Goal: Task Accomplishment & Management: Use online tool/utility

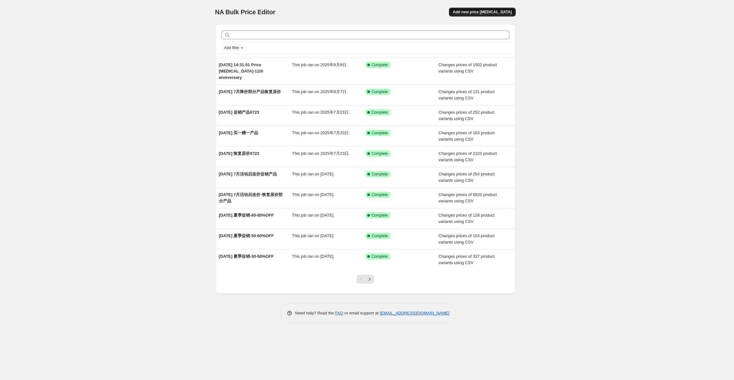
click at [472, 14] on span "Add new price [MEDICAL_DATA]" at bounding box center [482, 11] width 59 height 5
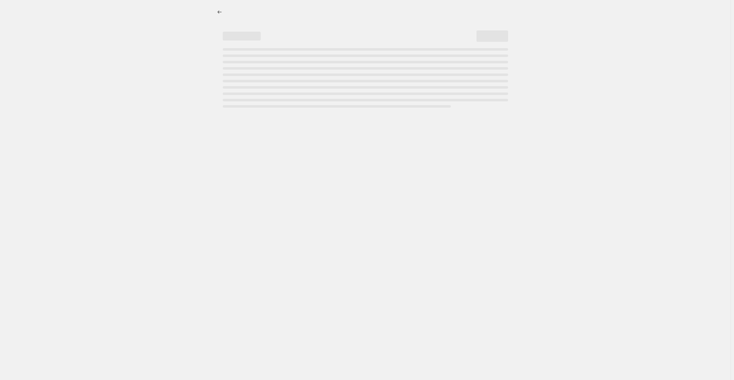
select select "percentage"
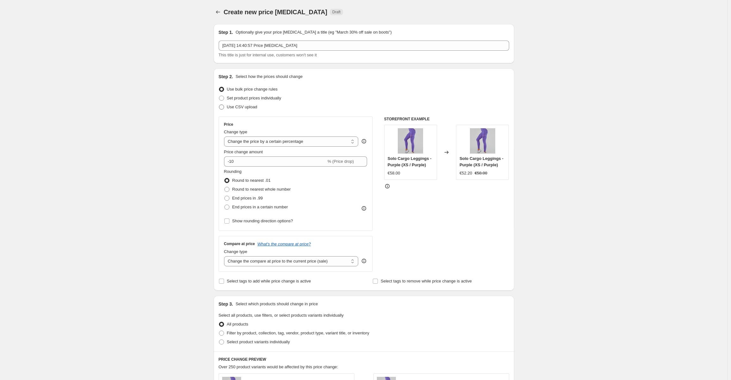
click at [248, 109] on span "Use CSV upload" at bounding box center [242, 106] width 30 height 5
click at [219, 105] on input "Use CSV upload" at bounding box center [219, 104] width 0 height 0
radio input "true"
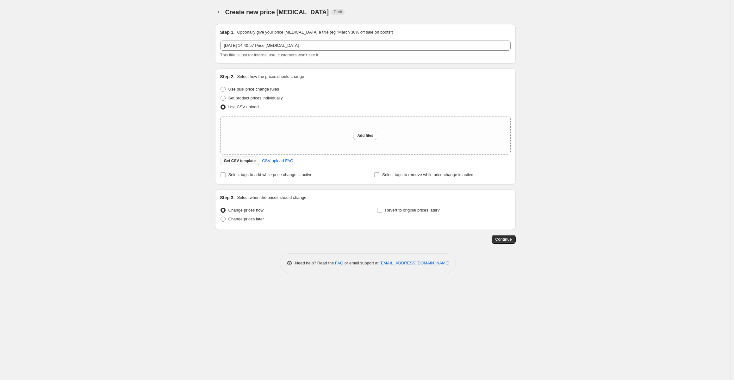
click at [244, 158] on button "Get CSV template" at bounding box center [240, 160] width 40 height 9
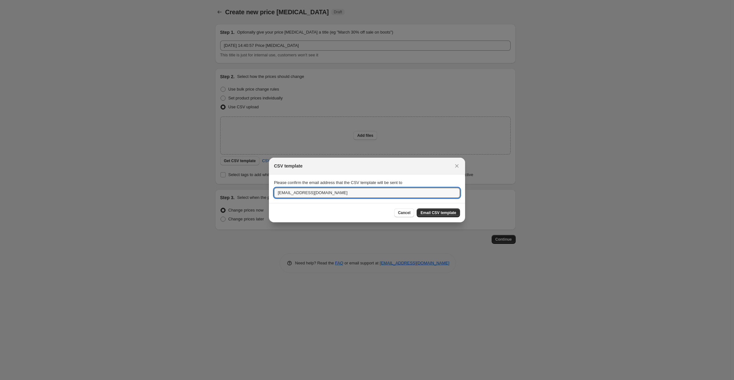
drag, startPoint x: 313, startPoint y: 192, endPoint x: 267, endPoint y: 192, distance: 46.2
click at [267, 379] on div "CSV template Please confirm the email address that the CSV template will be sen…" at bounding box center [367, 380] width 734 height 0
type input "s"
click at [287, 204] on div "Cancel Email CSV template" at bounding box center [367, 212] width 196 height 19
click at [288, 192] on input ":r2a:" at bounding box center [367, 193] width 186 height 10
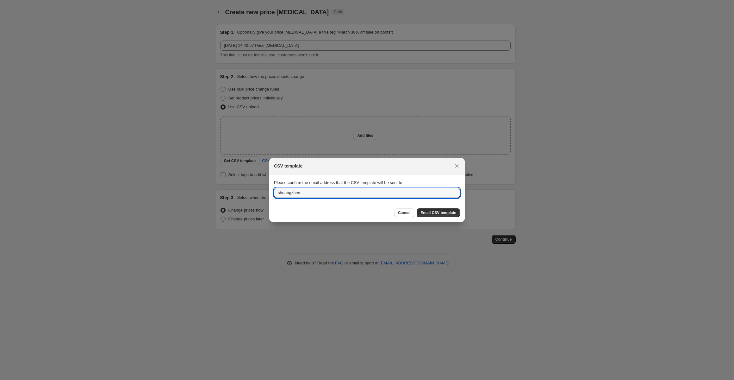
type input "[EMAIL_ADDRESS][DOMAIN_NAME]"
click at [435, 214] on span "Email CSV template" at bounding box center [439, 212] width 36 height 5
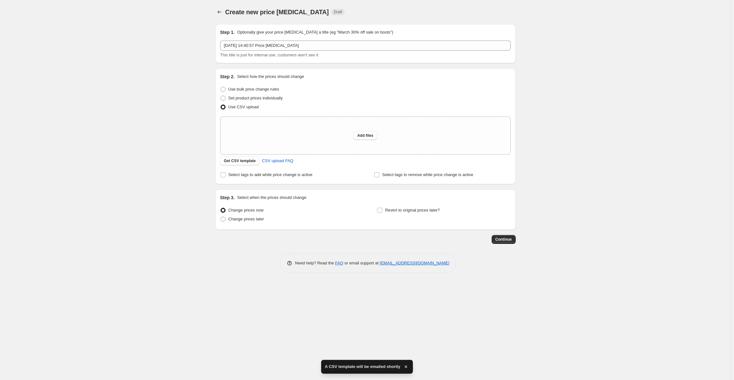
drag, startPoint x: 641, startPoint y: 319, endPoint x: 667, endPoint y: 378, distance: 65.0
click at [641, 319] on div "Create new price [MEDICAL_DATA]. This page is ready Create new price [MEDICAL_D…" at bounding box center [365, 190] width 731 height 380
click at [17, 150] on div "Create new price [MEDICAL_DATA]. This page is ready Create new price [MEDICAL_D…" at bounding box center [365, 190] width 731 height 380
click at [362, 137] on span "Add files" at bounding box center [365, 135] width 16 height 5
click at [362, 135] on span "Add files" at bounding box center [365, 135] width 16 height 5
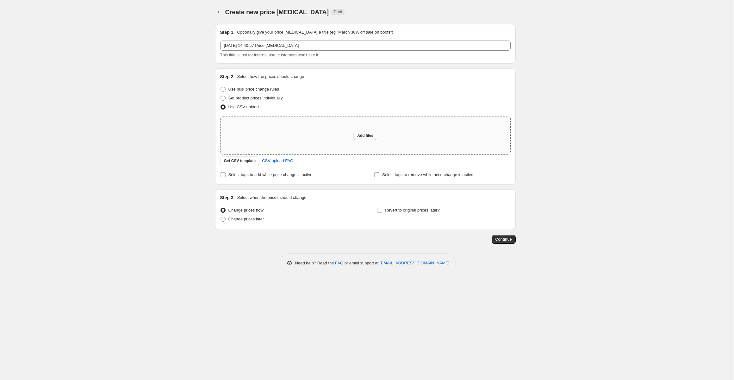
type input "C:\fakepath\de-all original csv_template_user_36801.csv"
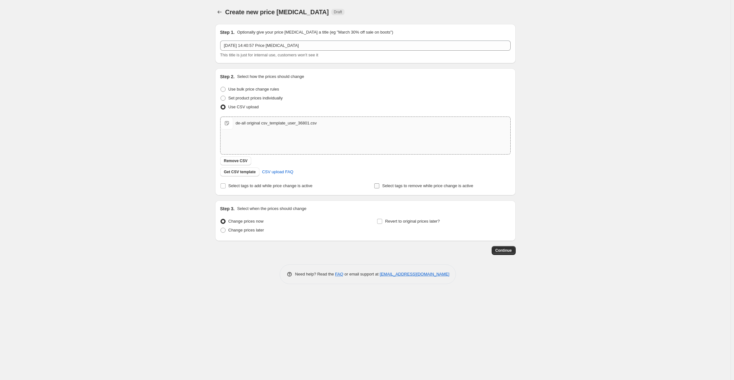
click at [398, 188] on span "Select tags to remove while price change is active" at bounding box center [427, 185] width 91 height 5
click at [379, 188] on input "Select tags to remove while price change is active" at bounding box center [376, 185] width 5 height 5
checkbox input "true"
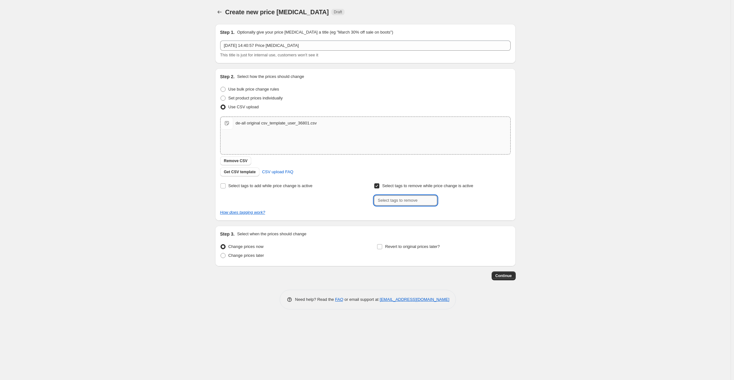
click at [395, 200] on input "text" at bounding box center [405, 200] width 63 height 10
type input "20250908"
click at [328, 265] on div "Step 3. Select when the prices should change Change prices now Change prices la…" at bounding box center [365, 246] width 301 height 41
click at [500, 273] on button "Continue" at bounding box center [504, 275] width 24 height 9
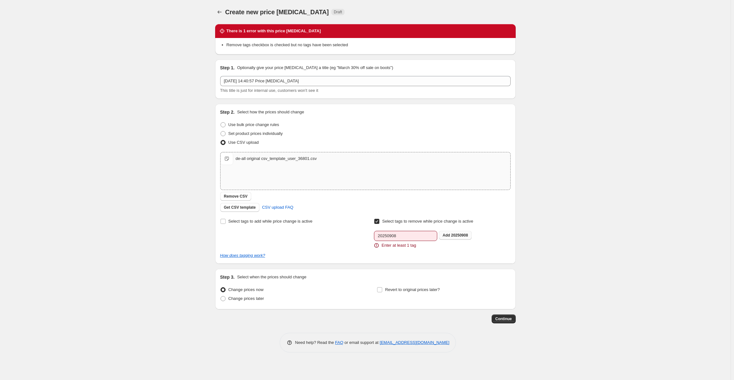
click at [452, 235] on span "20250908" at bounding box center [459, 235] width 17 height 4
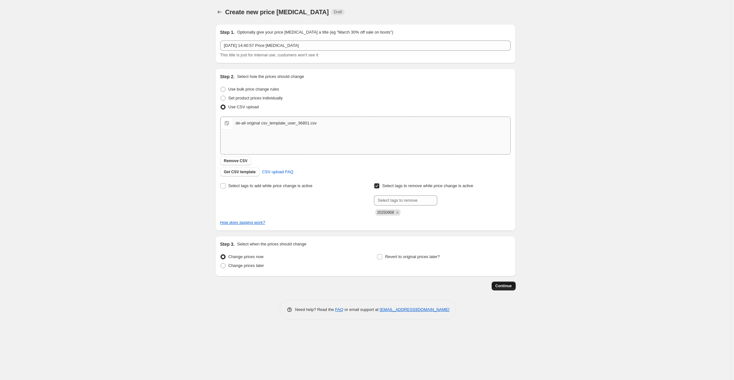
click at [504, 284] on span "Continue" at bounding box center [504, 285] width 16 height 5
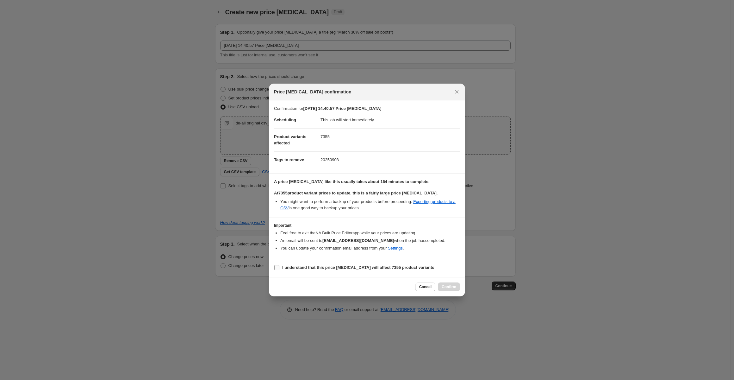
click at [316, 268] on b "I understand that this price [MEDICAL_DATA] will affect 7355 product variants" at bounding box center [358, 267] width 152 height 5
click at [279, 268] on input "I understand that this price [MEDICAL_DATA] will affect 7355 product variants" at bounding box center [276, 267] width 5 height 5
checkbox input "true"
click at [456, 287] on span "Confirm" at bounding box center [449, 286] width 15 height 5
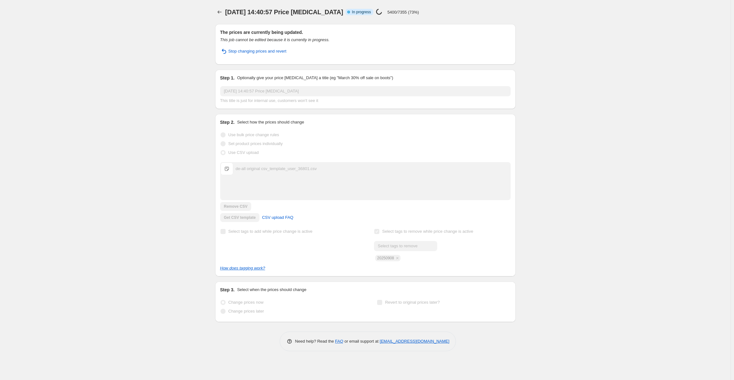
click at [28, 265] on div "[DATE] 14:40:57 Price [MEDICAL_DATA]. This page is ready [DATE] 14:40:57 Price …" at bounding box center [365, 190] width 731 height 380
click at [611, 188] on div "[DATE] 14:40:57 Price [MEDICAL_DATA]. This page is ready [DATE] 14:40:57 Price …" at bounding box center [365, 190] width 731 height 380
click at [629, 220] on div "[DATE] 14:40:57 Price [MEDICAL_DATA]. This page is ready [DATE] 14:40:57 Price …" at bounding box center [365, 190] width 731 height 380
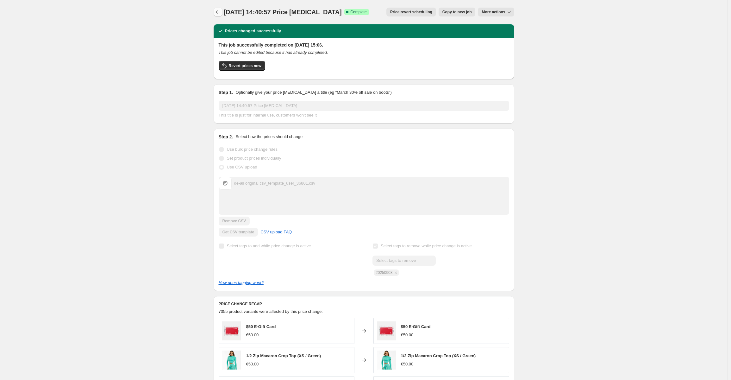
click at [216, 10] on icon "Price change jobs" at bounding box center [218, 12] width 6 height 6
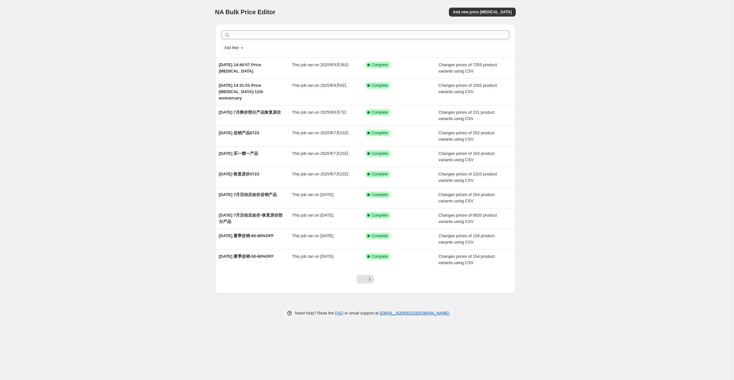
click at [484, 17] on div "NA Bulk Price Editor. This page is ready NA Bulk Price Editor Add new price [ME…" at bounding box center [365, 12] width 301 height 24
click at [485, 13] on span "Add new price [MEDICAL_DATA]" at bounding box center [482, 11] width 59 height 5
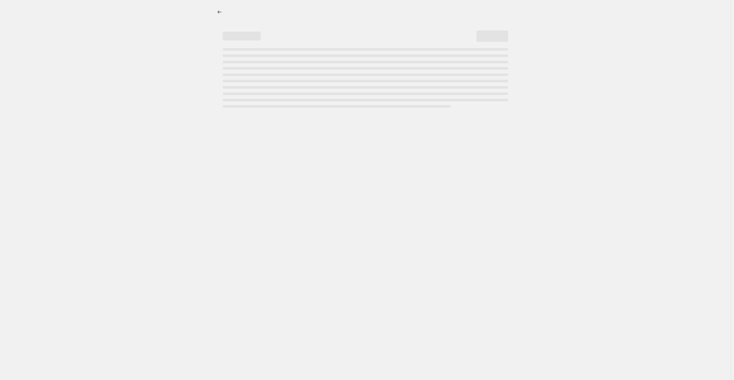
select select "percentage"
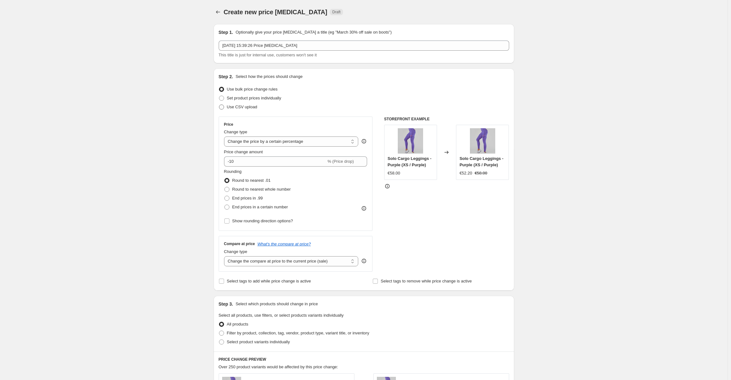
click at [254, 110] on label "Use CSV upload" at bounding box center [238, 107] width 39 height 9
click at [219, 105] on input "Use CSV upload" at bounding box center [219, 104] width 0 height 0
radio input "true"
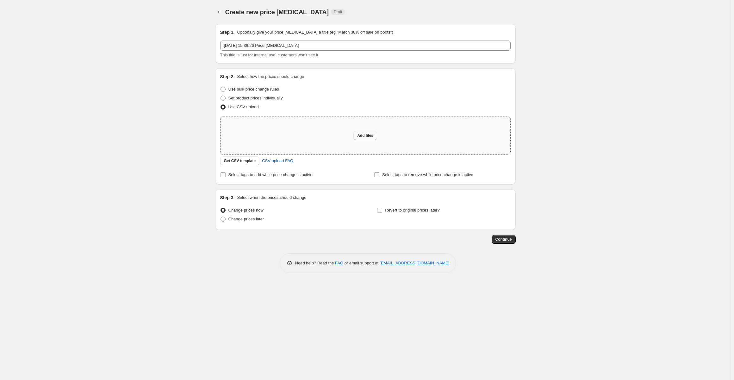
click at [366, 134] on span "Add files" at bounding box center [365, 135] width 16 height 5
type input "C:\fakepath\de-change price csv_template_user_36801.csv"
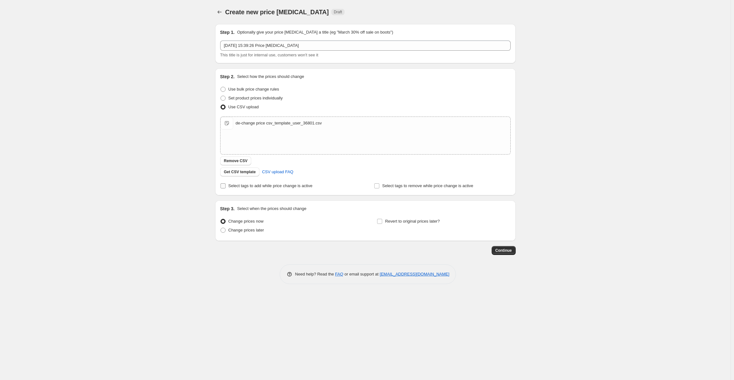
click at [297, 186] on span "Select tags to add while price change is active" at bounding box center [271, 185] width 84 height 5
click at [226, 186] on input "Select tags to add while price change is active" at bounding box center [223, 185] width 5 height 5
checkbox input "true"
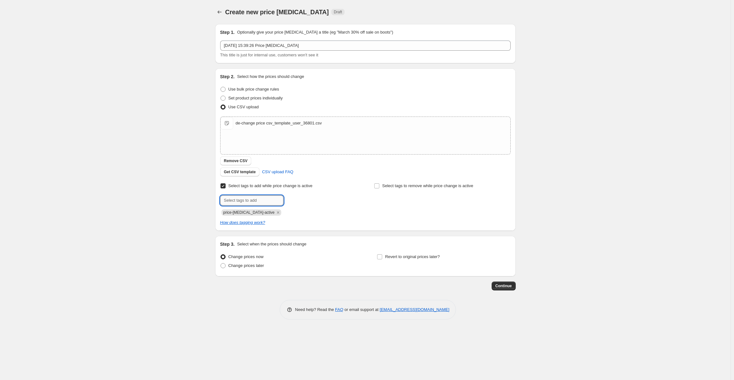
click at [268, 200] on input "text" at bounding box center [251, 200] width 63 height 10
type input "20250926"
click at [296, 201] on span "Add 20250926" at bounding box center [301, 199] width 25 height 5
drag, startPoint x: 503, startPoint y: 285, endPoint x: 307, endPoint y: 272, distance: 196.6
click at [324, 279] on div "Step 1. Optionally give your price change job a title (eg "March 30% off sale o…" at bounding box center [363, 154] width 306 height 271
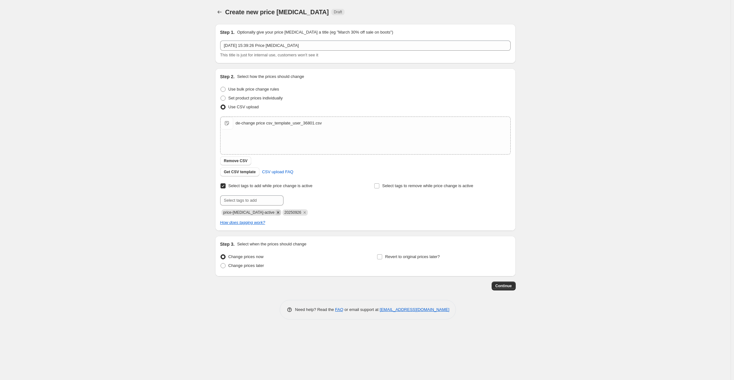
click at [275, 214] on icon "Remove price-change-job-active" at bounding box center [278, 213] width 6 height 6
click at [505, 284] on span "Continue" at bounding box center [504, 285] width 16 height 5
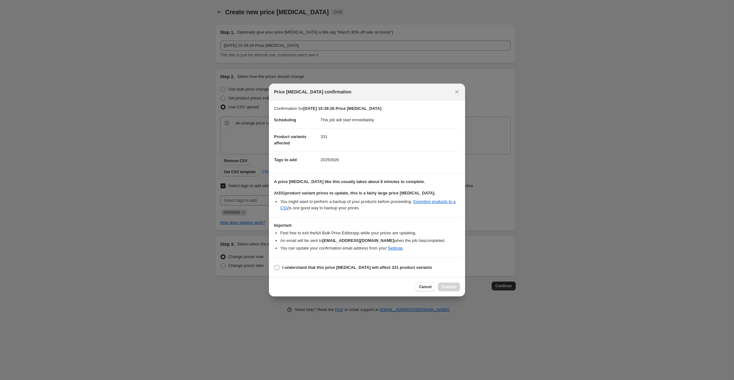
click at [310, 266] on b "I understand that this price change job will affect 331 product variants" at bounding box center [357, 267] width 150 height 5
click at [279, 266] on input "I understand that this price change job will affect 331 product variants" at bounding box center [276, 267] width 5 height 5
checkbox input "true"
click at [454, 287] on span "Confirm" at bounding box center [449, 286] width 15 height 5
